Goal: Task Accomplishment & Management: Complete application form

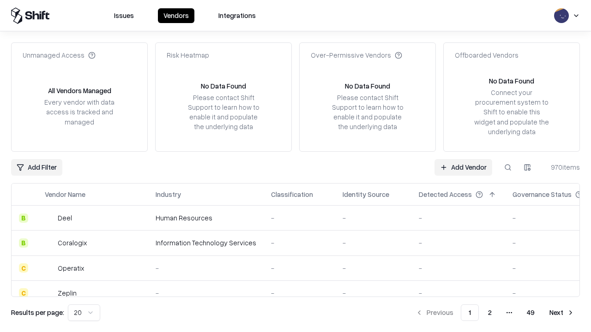
click at [463, 167] on link "Add Vendor" at bounding box center [463, 167] width 58 height 17
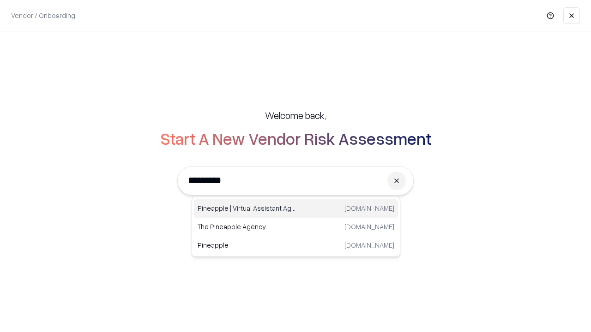
click at [296, 209] on div "Pineapple | Virtual Assistant Agency [DOMAIN_NAME]" at bounding box center [296, 208] width 204 height 18
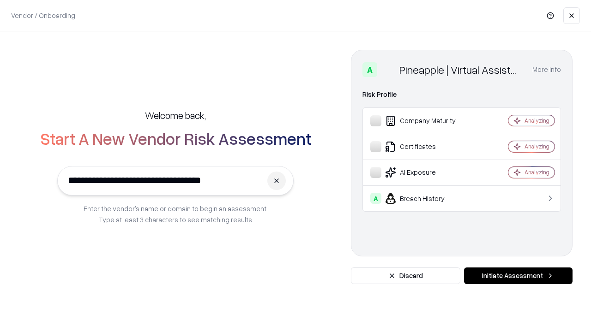
type input "**********"
click at [518, 276] on button "Initiate Assessment" at bounding box center [518, 276] width 108 height 17
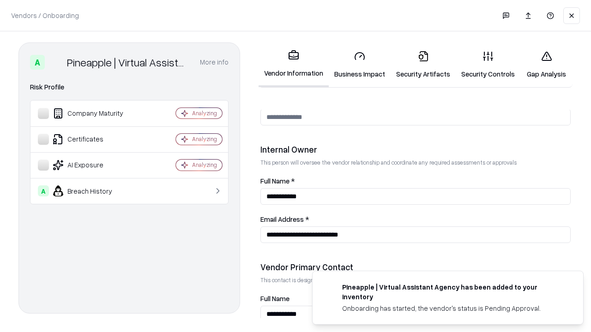
scroll to position [478, 0]
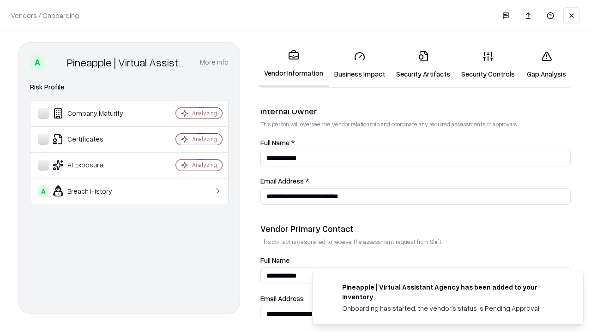
click at [360, 65] on link "Business Impact" at bounding box center [360, 64] width 62 height 43
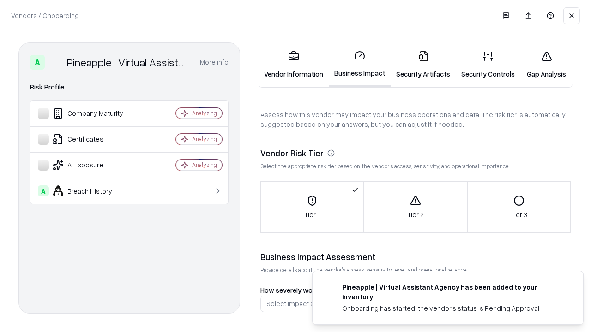
click at [546, 65] on link "Gap Analysis" at bounding box center [546, 64] width 52 height 43
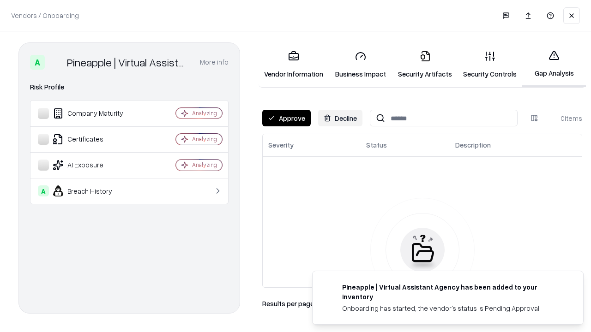
click at [286, 118] on button "Approve" at bounding box center [286, 118] width 48 height 17
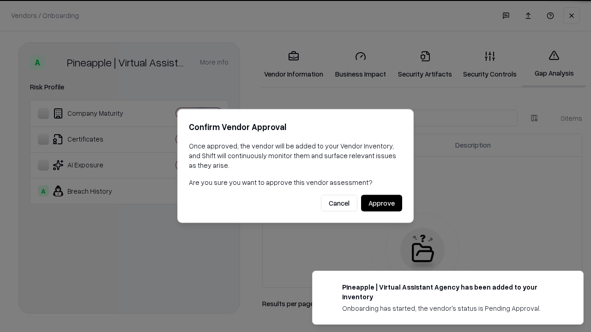
click at [381, 203] on button "Approve" at bounding box center [381, 203] width 41 height 17
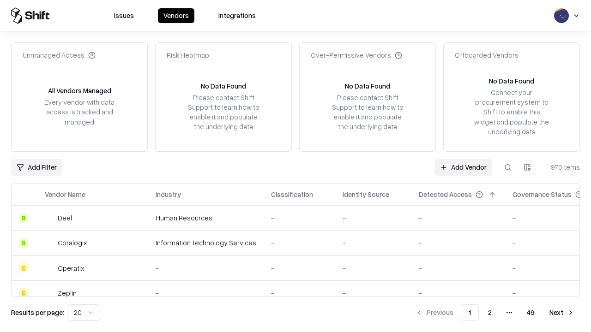
type input "**********"
click at [463, 167] on link "Add Vendor" at bounding box center [463, 167] width 58 height 17
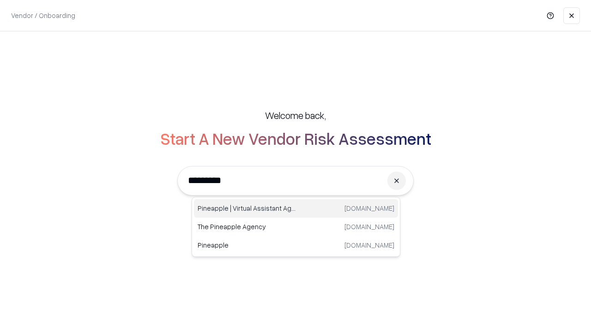
click at [296, 209] on div "Pineapple | Virtual Assistant Agency [DOMAIN_NAME]" at bounding box center [296, 208] width 204 height 18
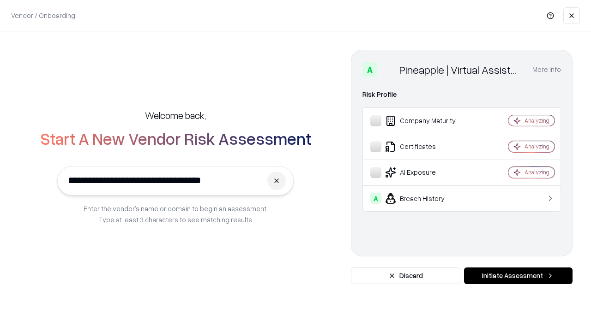
type input "**********"
click at [518, 276] on button "Initiate Assessment" at bounding box center [518, 276] width 108 height 17
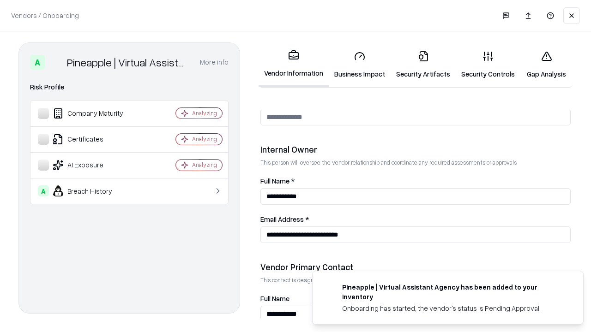
scroll to position [478, 0]
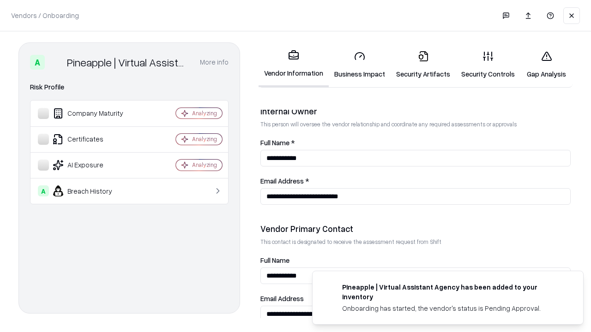
click at [546, 65] on link "Gap Analysis" at bounding box center [546, 64] width 52 height 43
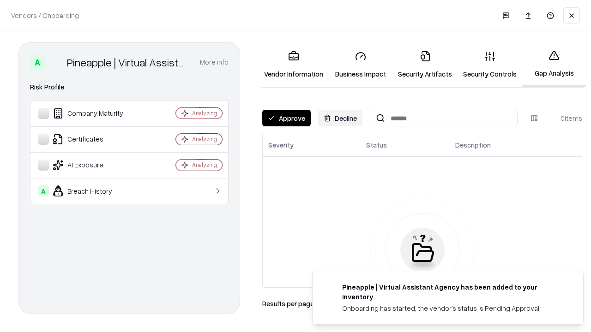
click at [286, 118] on button "Approve" at bounding box center [286, 118] width 48 height 17
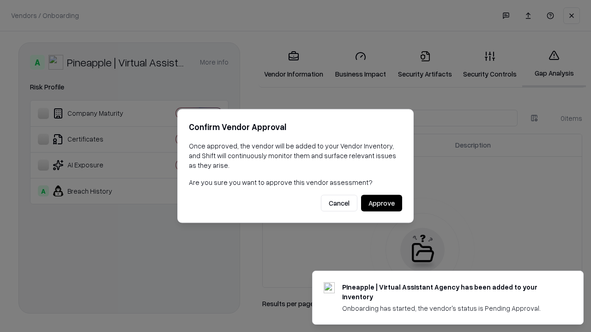
click at [381, 203] on button "Approve" at bounding box center [381, 203] width 41 height 17
